Goal: Transaction & Acquisition: Purchase product/service

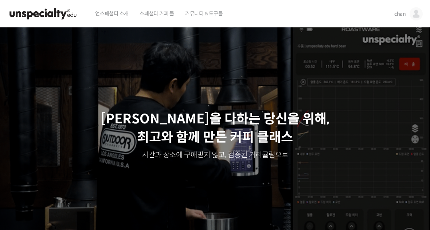
click at [403, 18] on link "chan" at bounding box center [409, 14] width 28 height 28
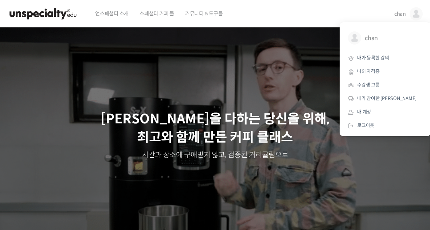
click at [377, 54] on link "내가 등록한 강의" at bounding box center [385, 57] width 85 height 13
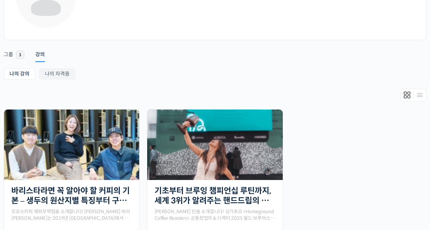
scroll to position [121, 0]
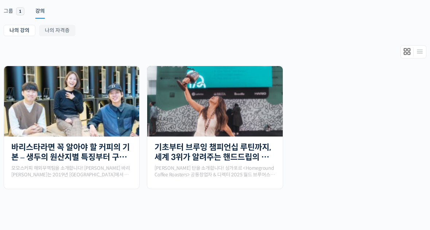
click at [223, 108] on img at bounding box center [214, 101] width 135 height 70
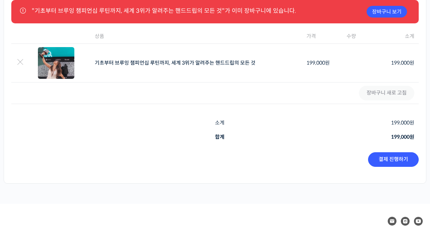
scroll to position [88, 0]
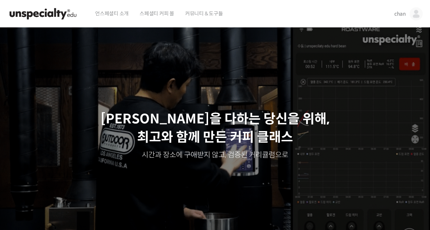
click at [410, 15] on img at bounding box center [416, 13] width 13 height 13
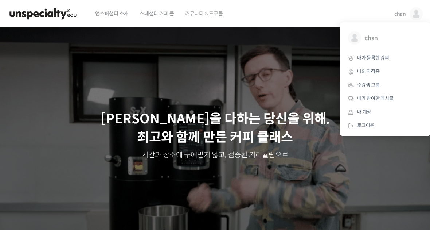
click at [382, 59] on span "내가 등록한 강의" at bounding box center [373, 58] width 32 height 6
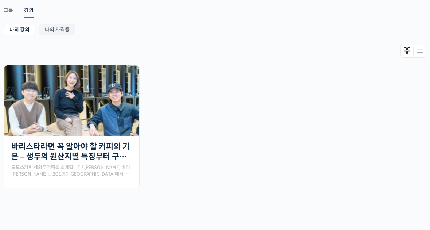
scroll to position [122, 0]
click at [113, 128] on img at bounding box center [71, 100] width 135 height 70
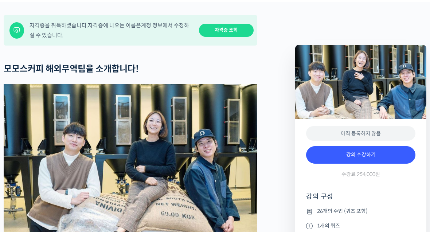
scroll to position [298, 0]
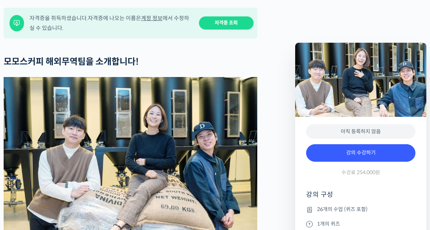
click at [243, 30] on link "자격증 조회" at bounding box center [226, 22] width 55 height 13
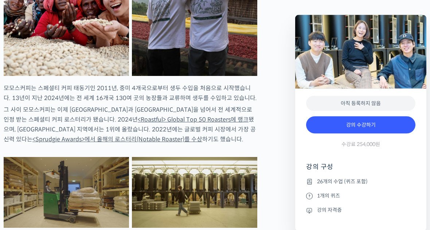
scroll to position [773, 0]
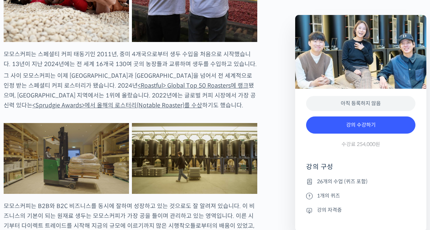
click at [381, 123] on link "강의 수강하기" at bounding box center [360, 125] width 109 height 18
